Goal: Task Accomplishment & Management: Use online tool/utility

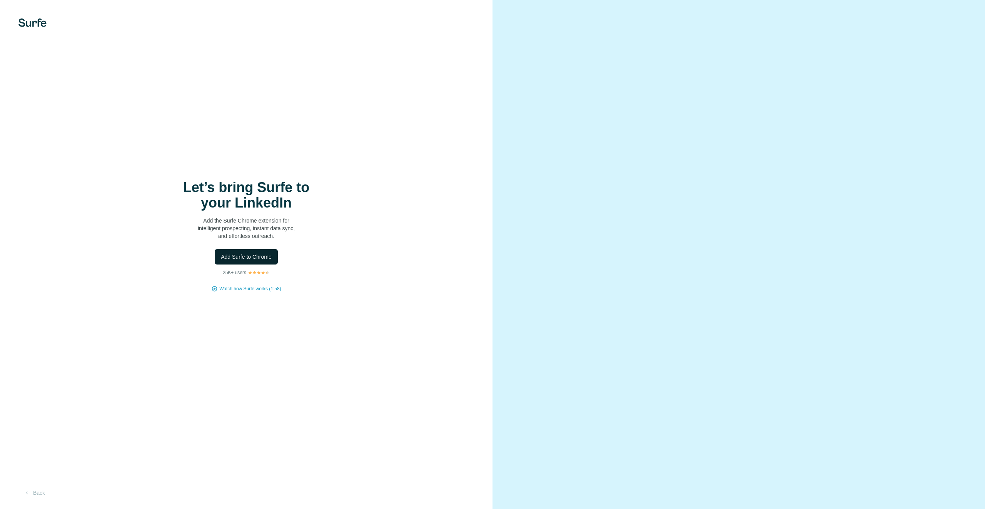
click at [264, 261] on button "Add Surfe to Chrome" at bounding box center [246, 256] width 63 height 15
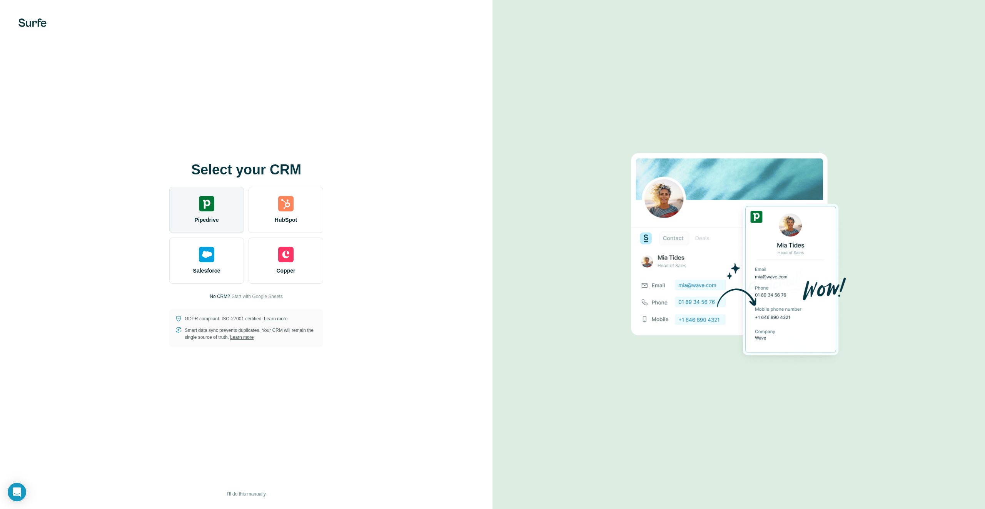
click at [204, 206] on img at bounding box center [206, 203] width 15 height 15
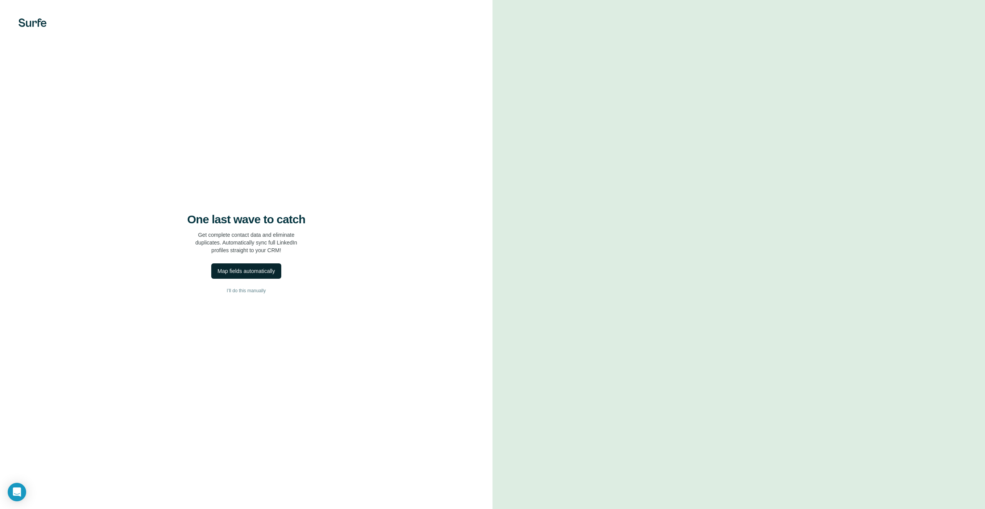
click at [255, 273] on div "Map fields automatically" at bounding box center [245, 271] width 57 height 8
